Goal: Transaction & Acquisition: Subscribe to service/newsletter

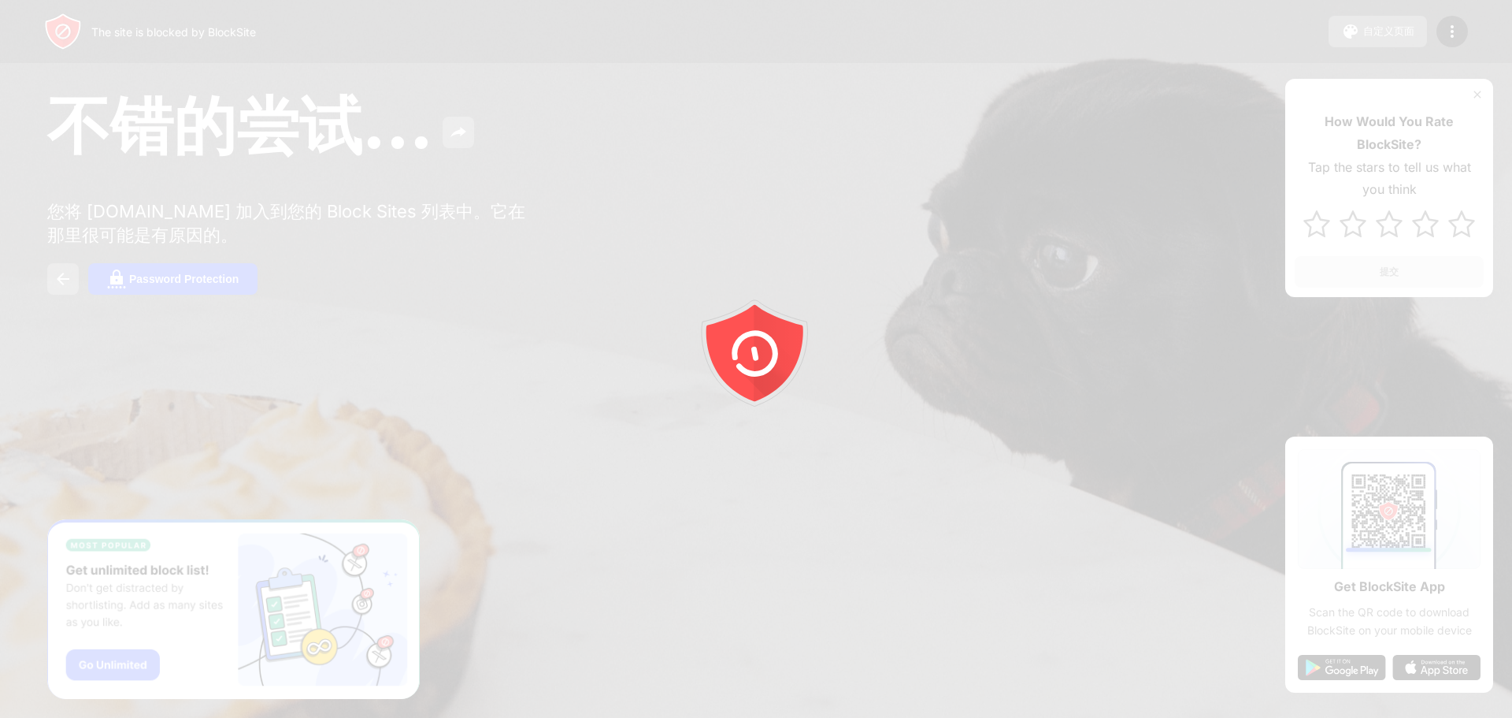
drag, startPoint x: 995, startPoint y: 109, endPoint x: 978, endPoint y: 114, distance: 17.2
click at [995, 109] on div at bounding box center [756, 359] width 1512 height 718
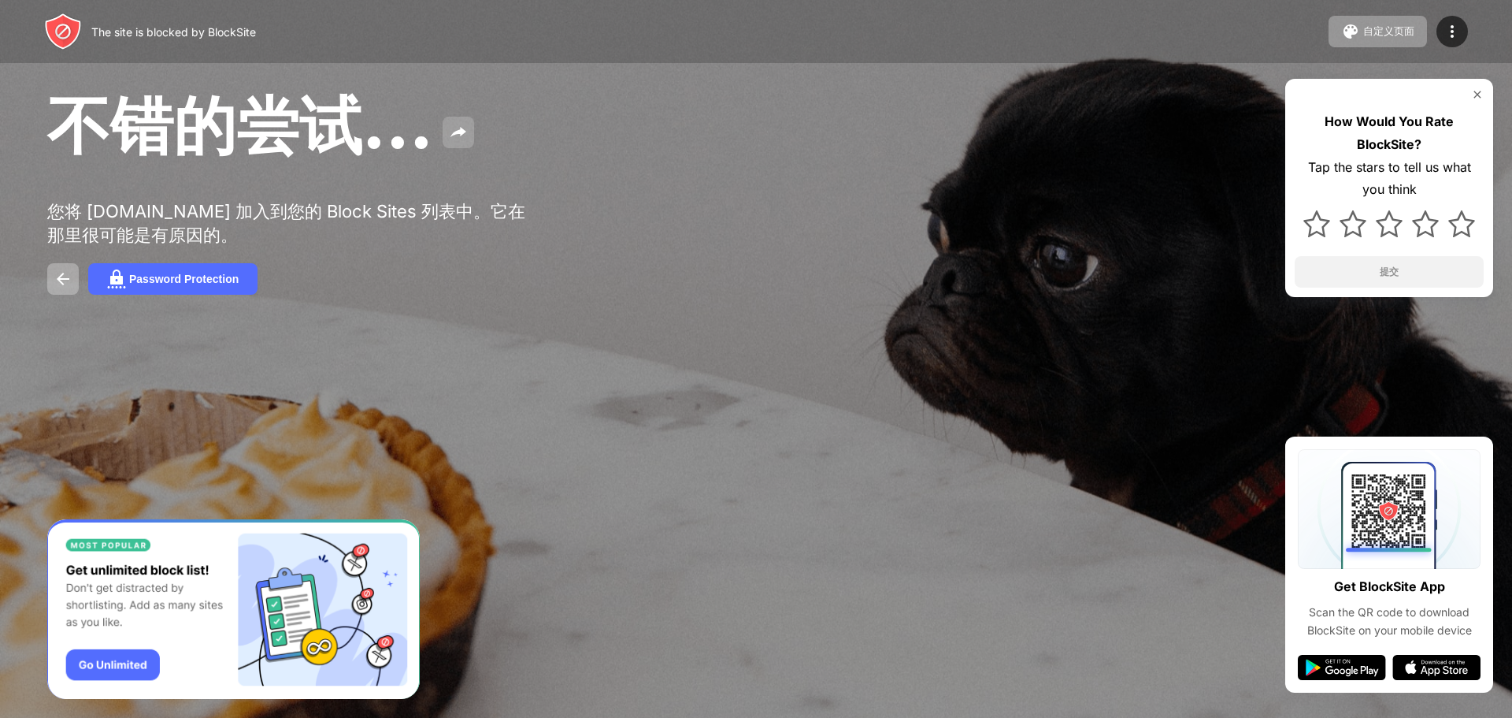
click at [459, 142] on img at bounding box center [458, 132] width 19 height 19
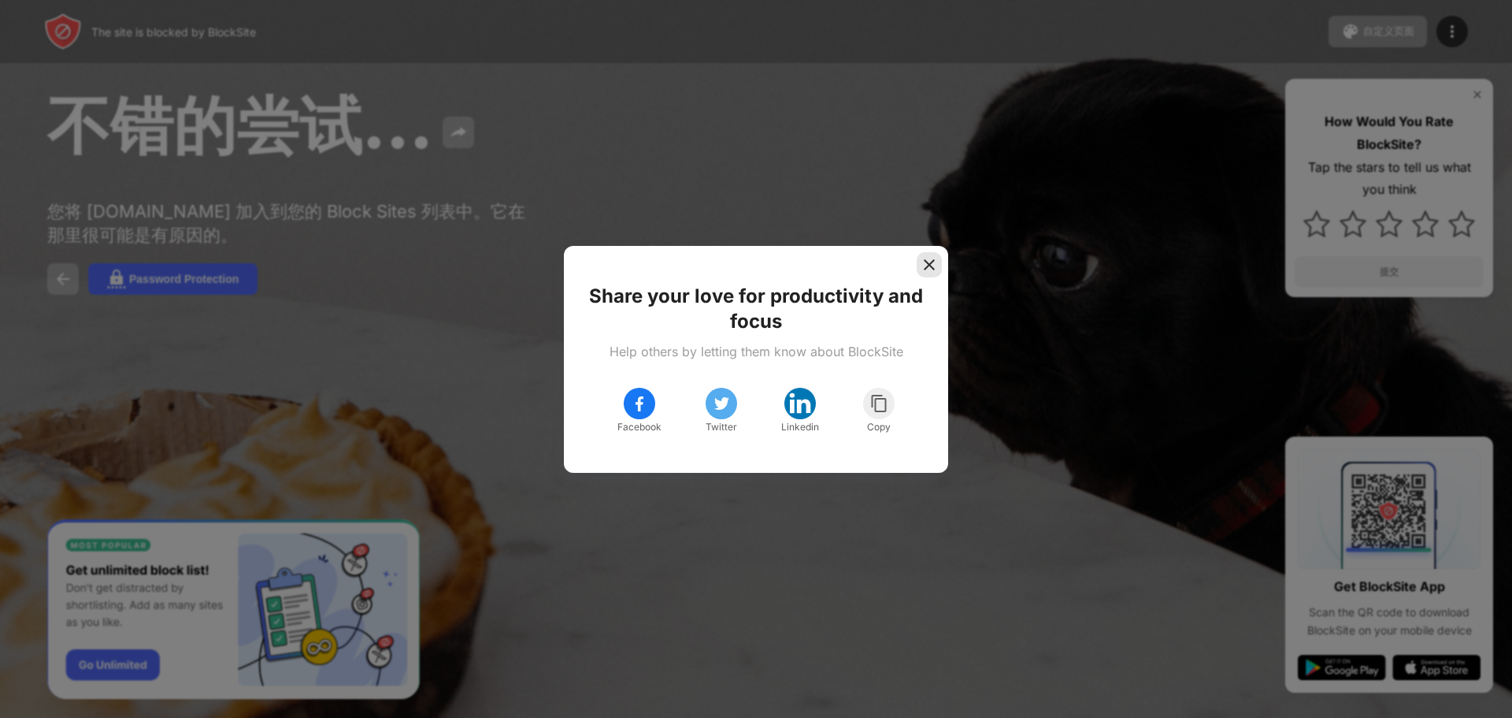
click at [930, 262] on img at bounding box center [930, 265] width 16 height 16
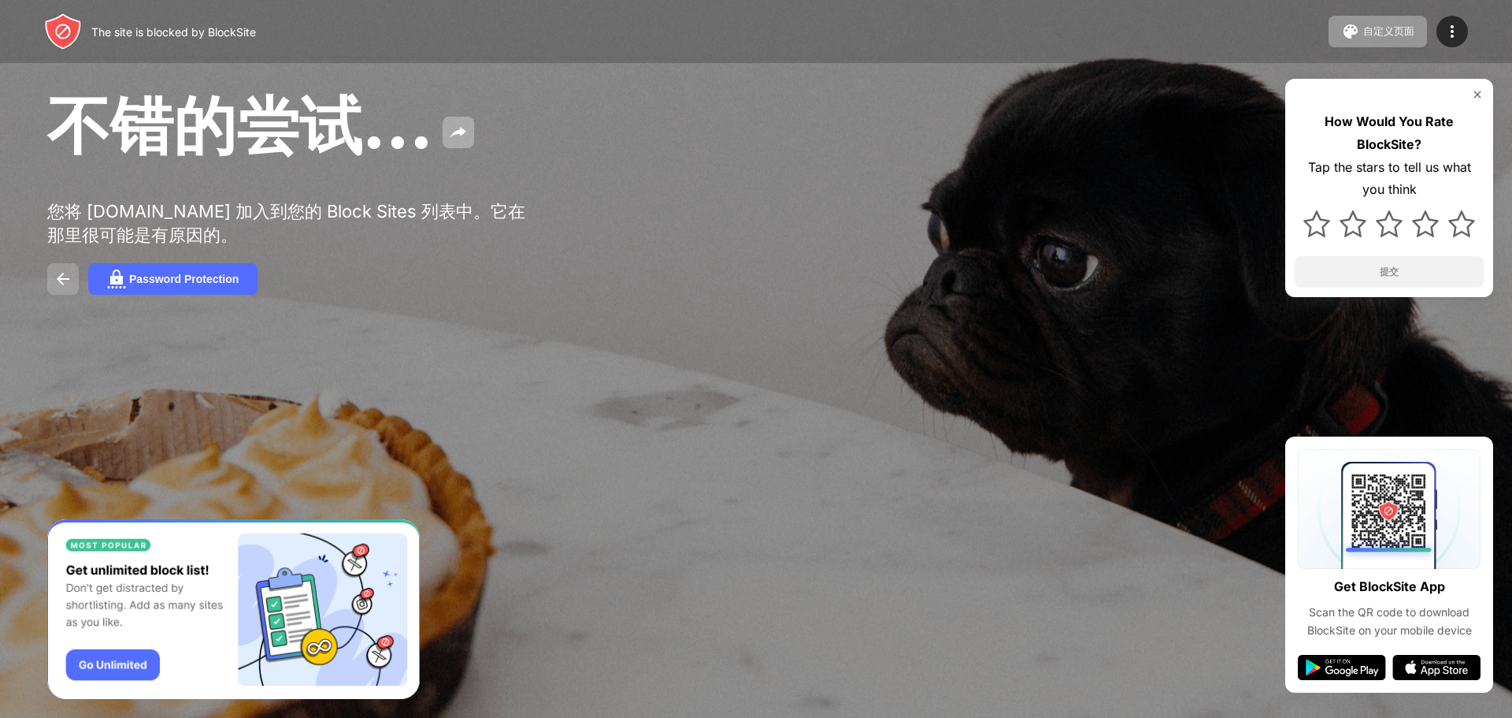
click at [66, 288] on img at bounding box center [63, 278] width 19 height 19
click at [175, 285] on div "Password Protection" at bounding box center [183, 279] width 109 height 13
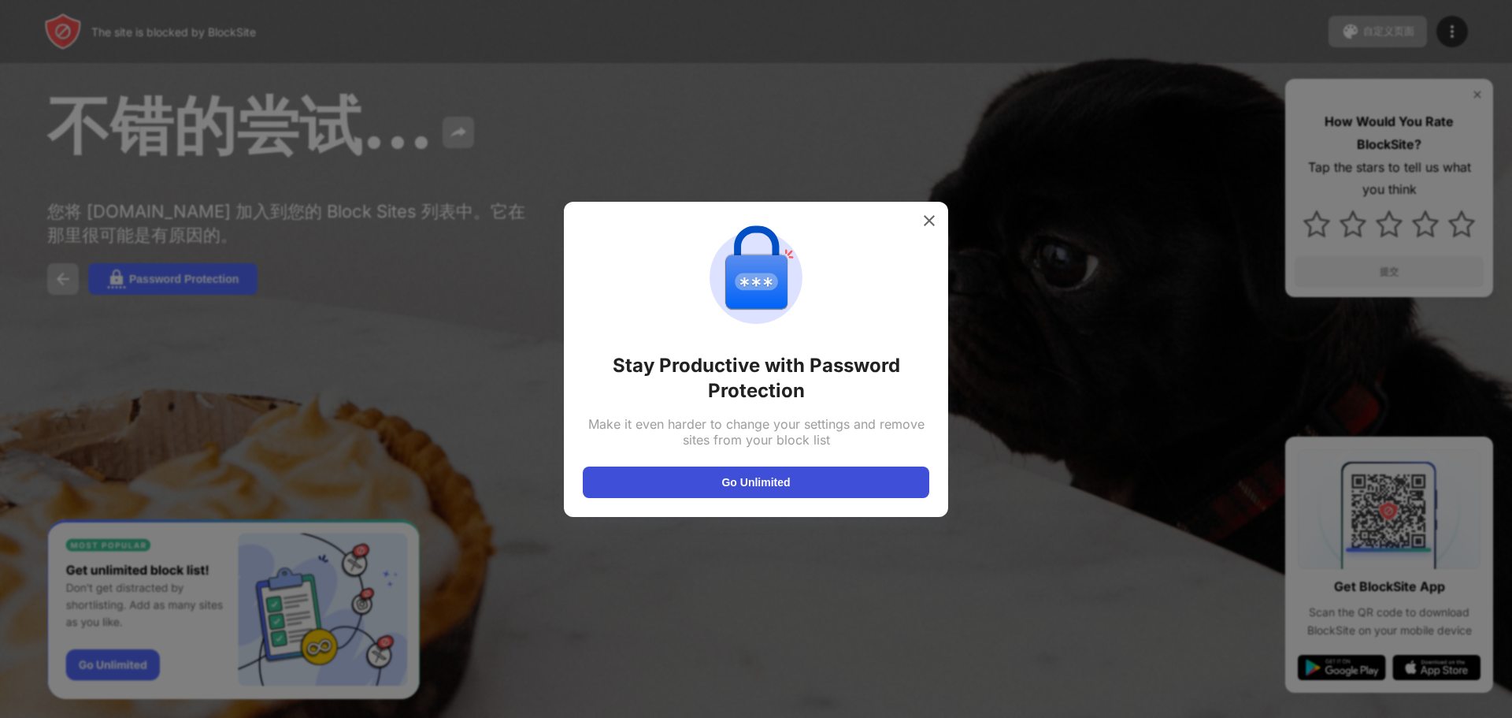
click at [777, 473] on button "Go Unlimited" at bounding box center [756, 482] width 347 height 32
